Goal: Information Seeking & Learning: Learn about a topic

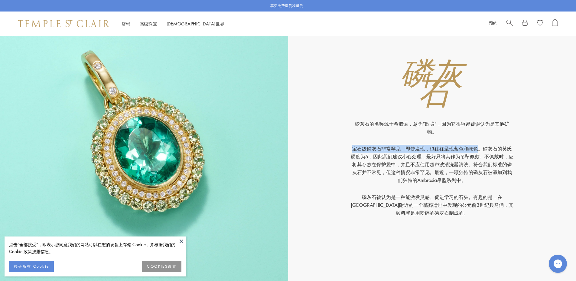
drag, startPoint x: 354, startPoint y: 147, endPoint x: 480, endPoint y: 145, distance: 125.9
click at [480, 145] on p "宝石级磷灰石非常罕见，即使发现，也往往呈现蓝色和绿色。磷灰石的莫氏硬度为5，因此我们建议小心处理，最好只将其作为吊坠佩戴。不佩戴时，应将其存放在保护袋中，并且…" at bounding box center [432, 169] width 163 height 48
copy font "宝石级磷灰石非常罕见，即使发现，也往往呈现蓝色和绿色"
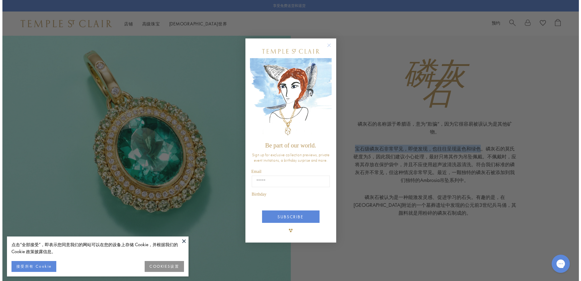
scroll to position [365, 0]
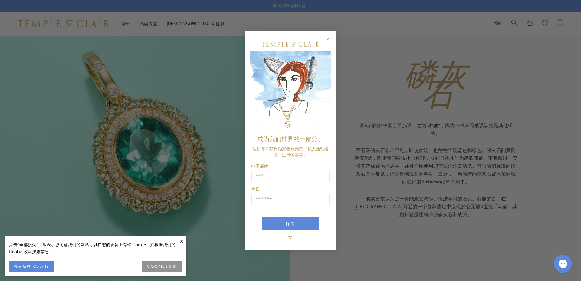
click at [329, 40] on circle "关闭对话框" at bounding box center [328, 38] width 7 height 7
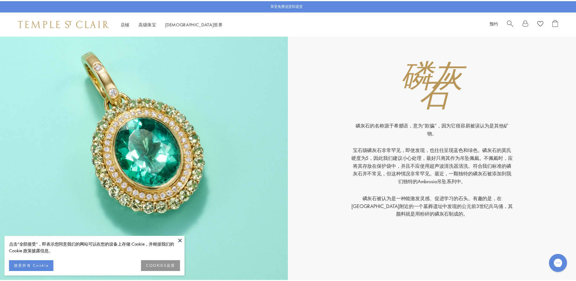
scroll to position [363, 0]
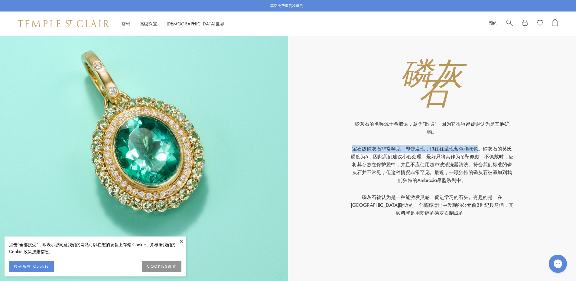
drag, startPoint x: 353, startPoint y: 150, endPoint x: 477, endPoint y: 149, distance: 124.7
click at [477, 149] on font "宝石级磷灰石非常罕见，即使发现，也往往呈现蓝色和绿色。磷灰石的莫氏硬度为5，因此我们建议小心处理，最好只将其作为吊坠佩戴。不佩戴时，应将其存放在保护袋中，并且…" at bounding box center [432, 164] width 163 height 38
copy font "宝石级磷灰石非常罕见，即使发现，也往往呈现蓝色和绿色"
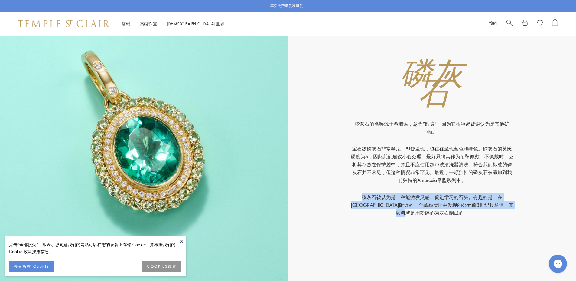
drag, startPoint x: 351, startPoint y: 197, endPoint x: 454, endPoint y: 215, distance: 104.4
click at [454, 215] on p "磷灰石被认为是一种能激发灵感、促进学习的石头。有趣的是，在[GEOGRAPHIC_DATA]附近的一个墓葬遗址中发现的公元前3世纪兵马俑，其颜料就是用粉碎的磷…" at bounding box center [432, 205] width 163 height 24
copy font "磷灰石被认为是一种能激发灵感、促进学习的石头。有趣的是，在[GEOGRAPHIC_DATA]附近的一个墓葬遗址中发现的公元前3世纪兵马俑，其颜料就是用粉碎的磷…"
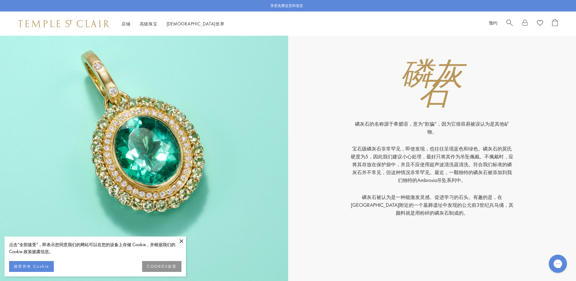
click at [441, 163] on font "宝石级磷灰石非常罕见，即使发现，也往往呈现蓝色和绿色。磷灰石的莫氏硬度为5，因此我们建议小心处理，最好只将其作为吊坠佩戴。不佩戴时，应将其存放在保护袋中，并且…" at bounding box center [432, 164] width 163 height 38
drag, startPoint x: 484, startPoint y: 148, endPoint x: 383, endPoint y: 156, distance: 101.9
click at [383, 156] on font "宝石级磷灰石非常罕见，即使发现，也往往呈现蓝色和绿色。磷灰石的莫氏硬度为5，因此我们建议小心处理，最好只将其作为吊坠佩戴。不佩戴时，应将其存放在保护袋中，并且…" at bounding box center [432, 164] width 163 height 38
copy font "磷灰石的莫氏硬度为5，因此"
